Goal: Information Seeking & Learning: Check status

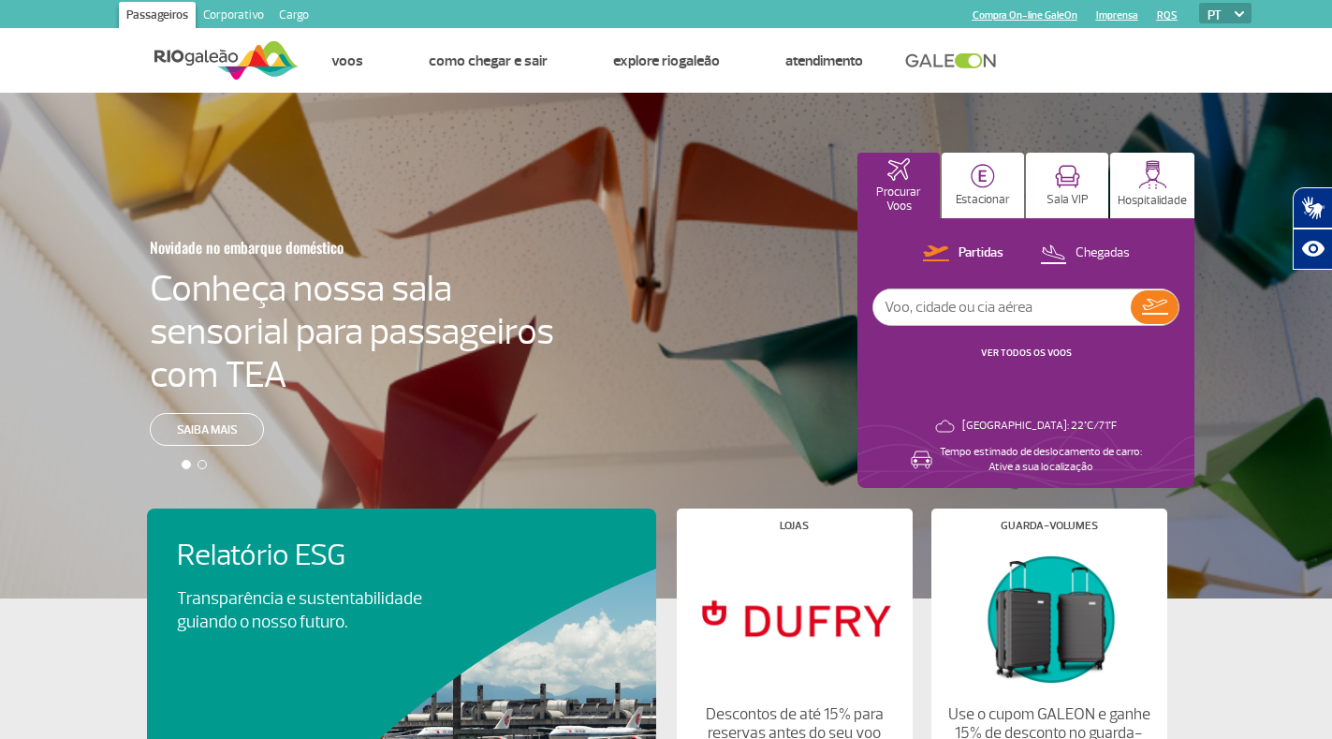
click at [1029, 310] on input "text" at bounding box center [1002, 307] width 257 height 36
click at [1149, 309] on img at bounding box center [1155, 307] width 26 height 16
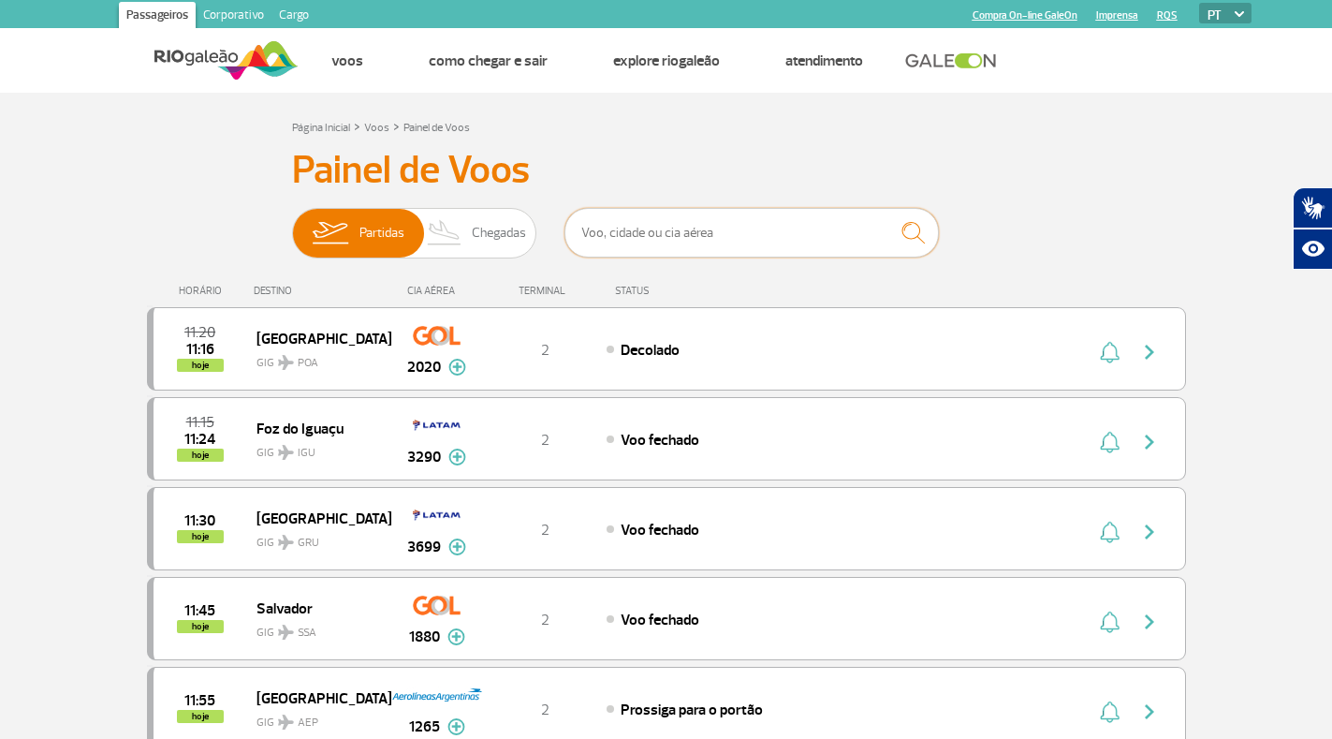
click at [615, 234] on input "text" at bounding box center [752, 233] width 375 height 50
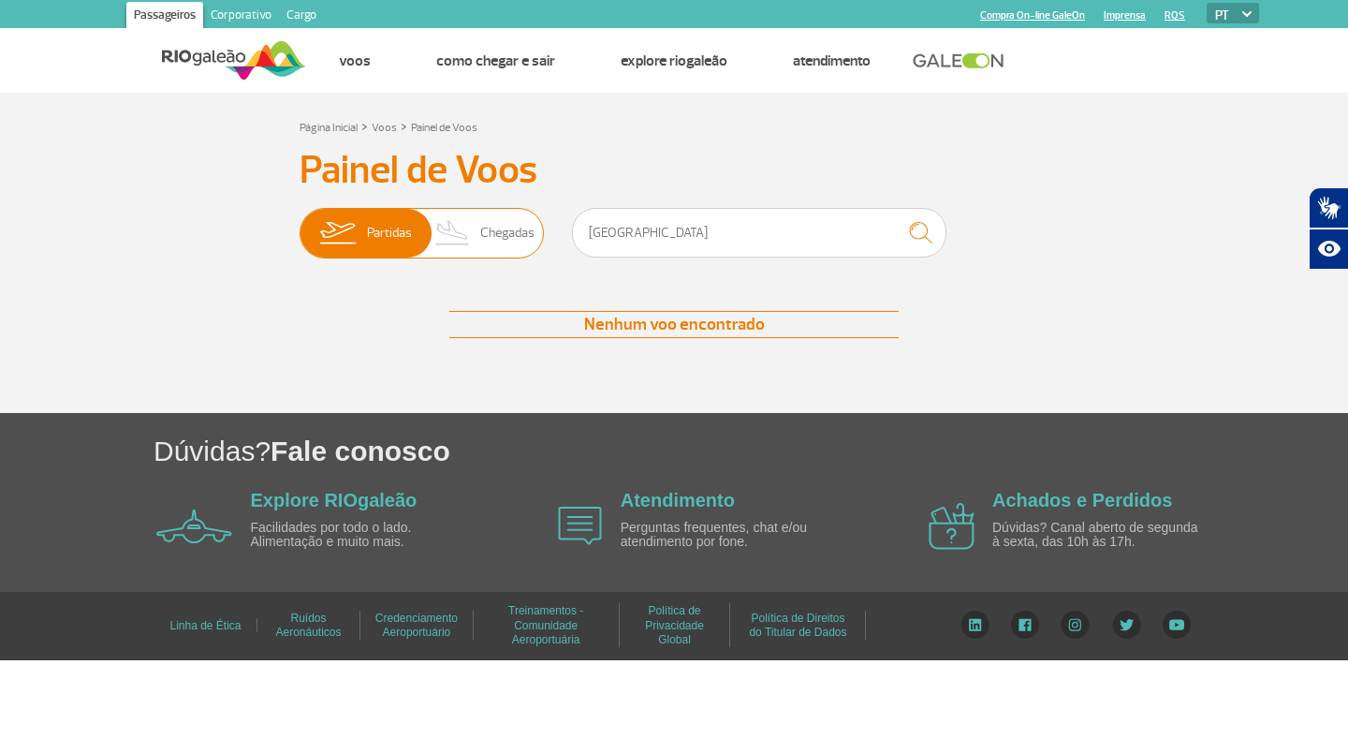
click at [501, 241] on span "Chegadas" at bounding box center [507, 233] width 54 height 49
click at [300, 224] on input "Partidas Chegadas" at bounding box center [300, 224] width 0 height 0
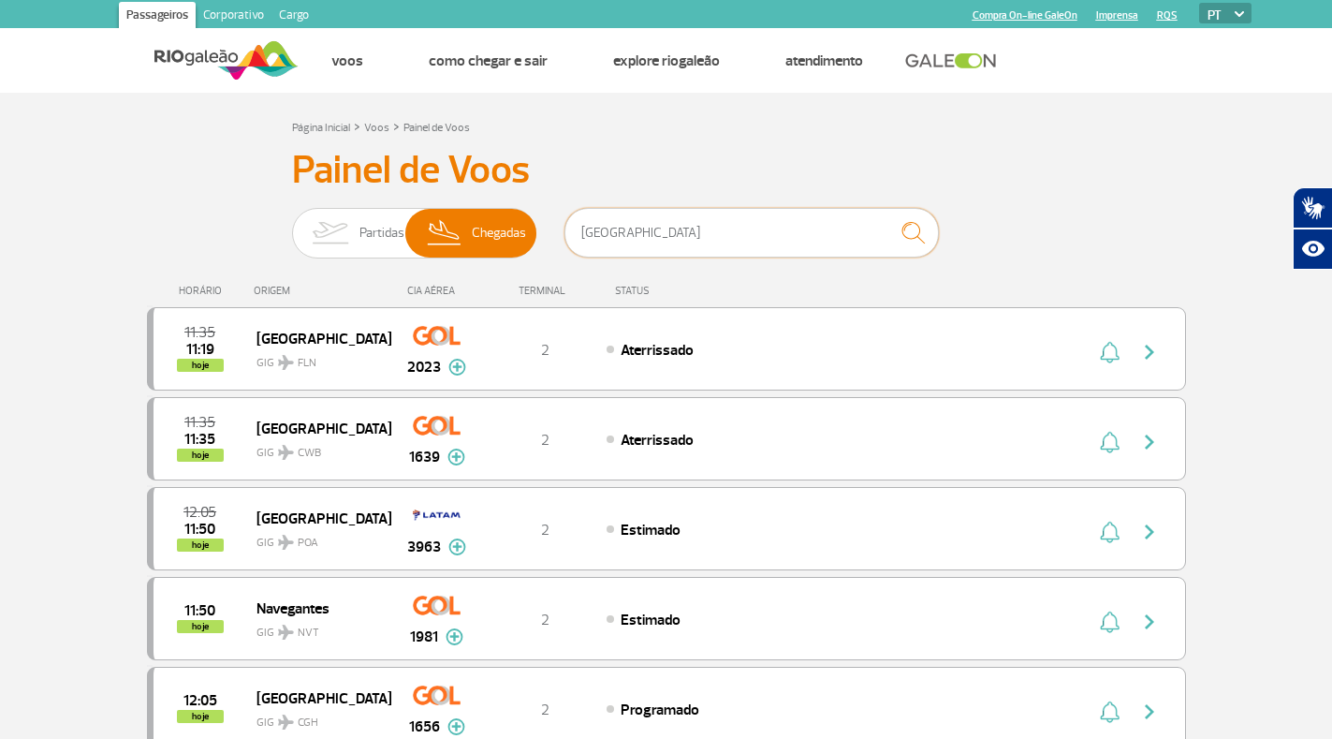
drag, startPoint x: 701, startPoint y: 233, endPoint x: 573, endPoint y: 232, distance: 128.3
click at [573, 232] on input "[GEOGRAPHIC_DATA]" at bounding box center [752, 233] width 375 height 50
type input "belem"
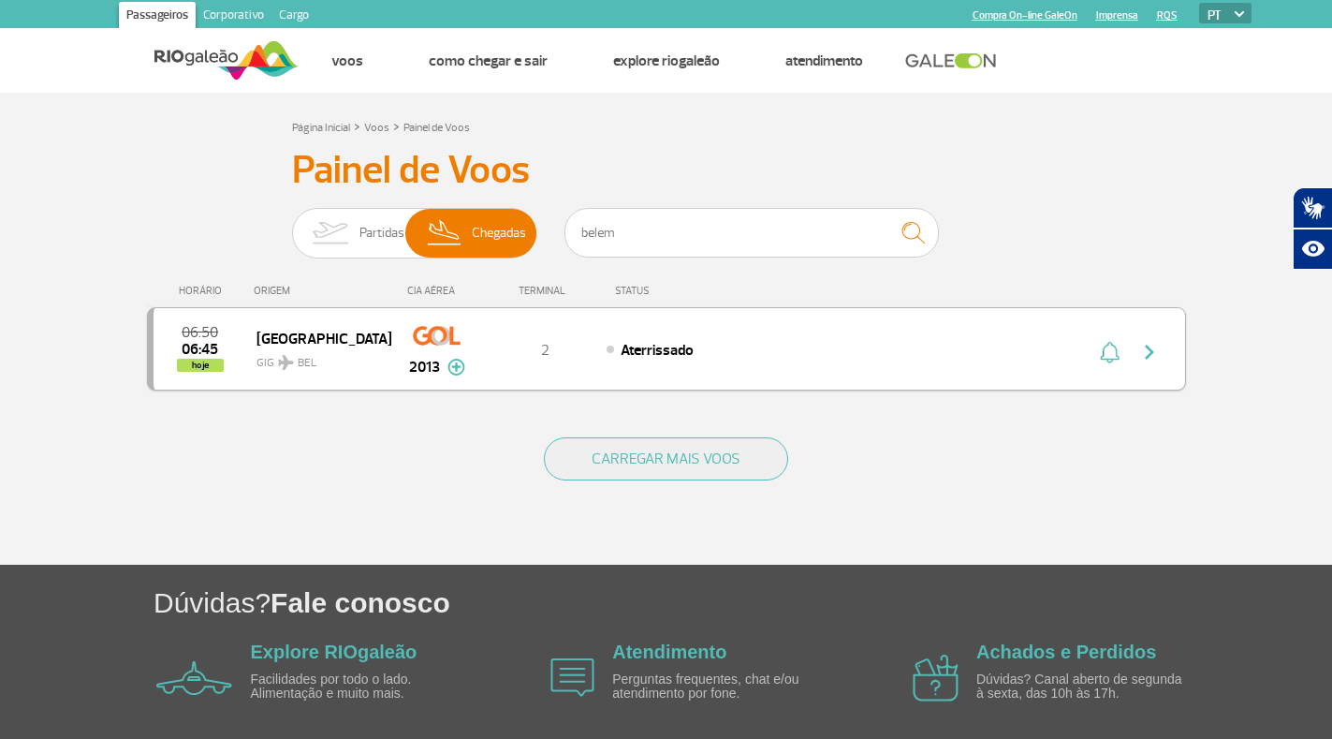
click at [269, 360] on span "GIG BEL" at bounding box center [317, 358] width 120 height 27
